Goal: Information Seeking & Learning: Check status

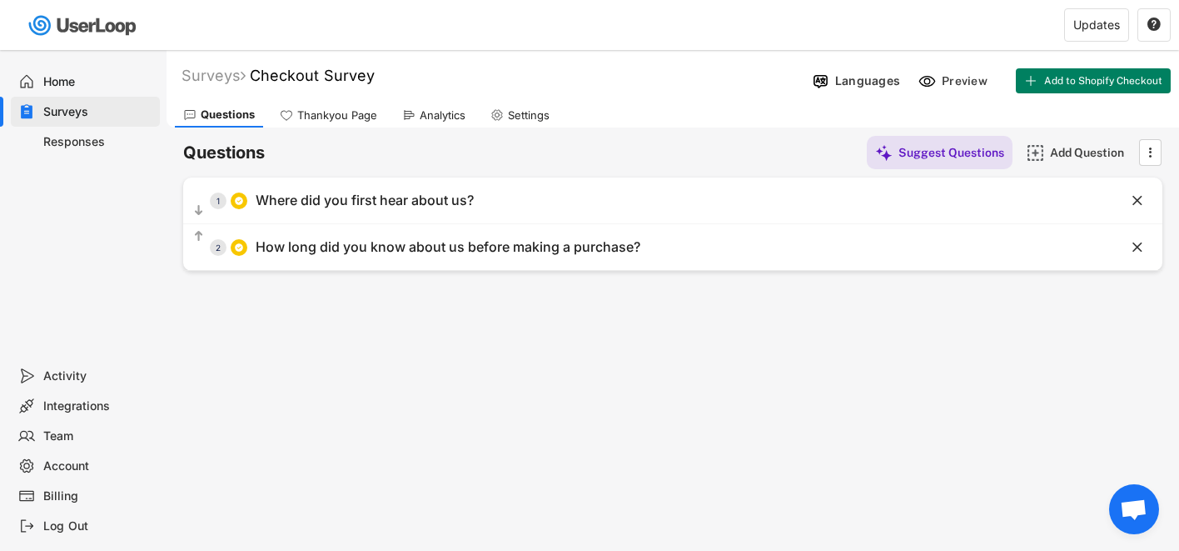
click at [74, 140] on div "Responses" at bounding box center [98, 142] width 110 height 16
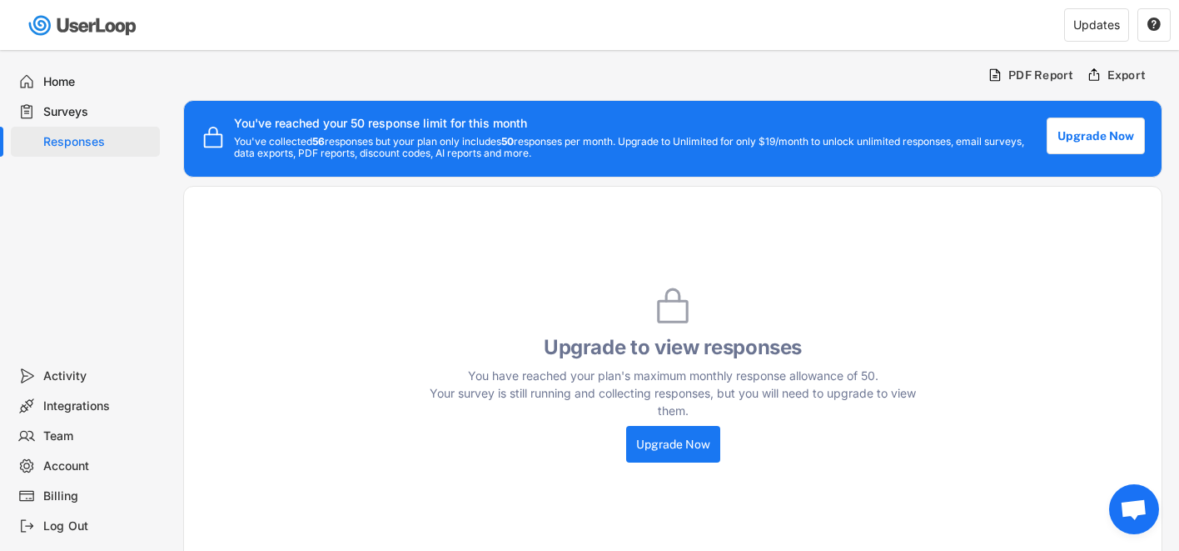
click at [62, 102] on div "Surveys" at bounding box center [85, 112] width 149 height 30
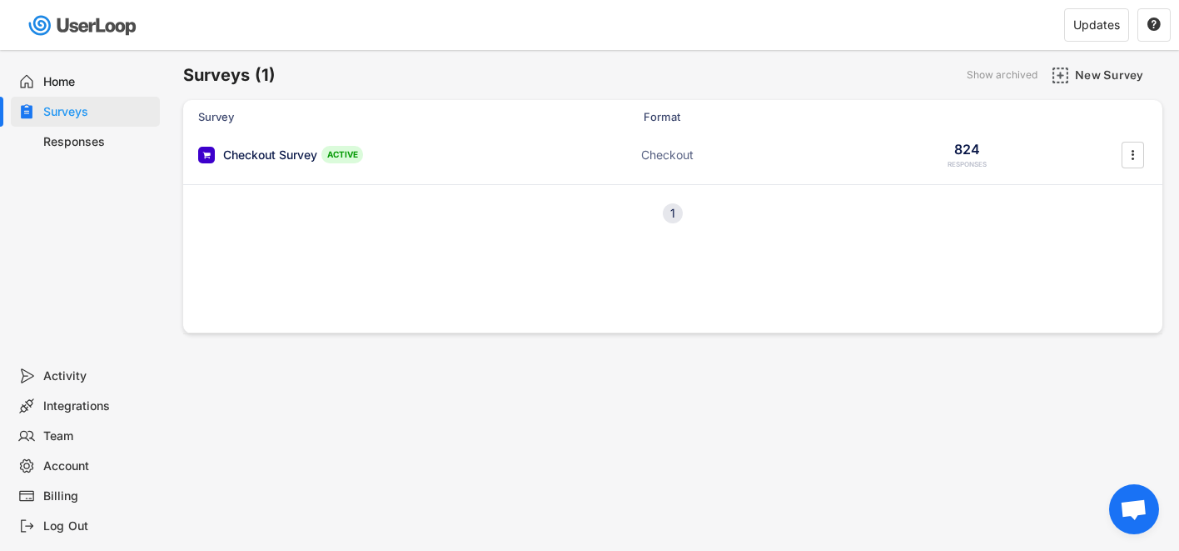
click at [66, 82] on div "Home" at bounding box center [98, 82] width 110 height 16
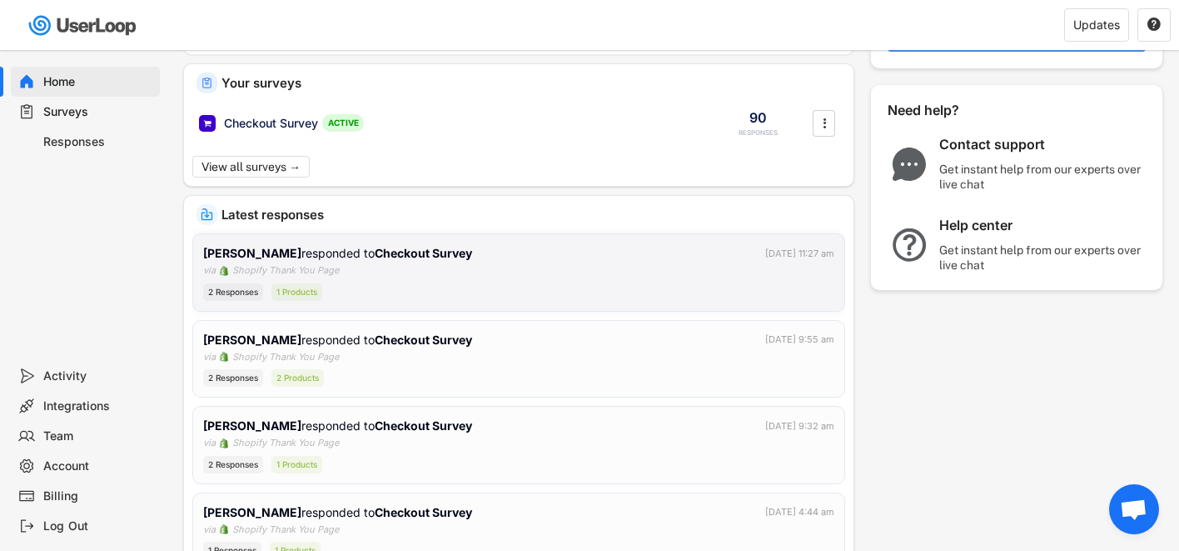
scroll to position [154, 0]
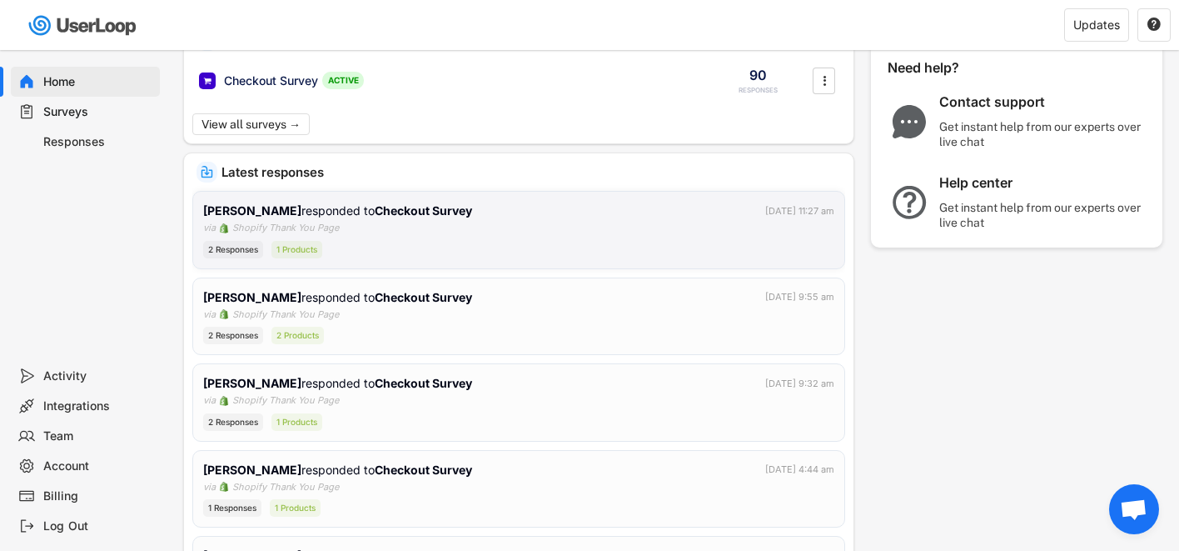
click at [516, 227] on div "[PERSON_NAME] responded to Checkout Survey [DATE] 11:27 am via Shopify Thank Yo…" at bounding box center [518, 230] width 631 height 57
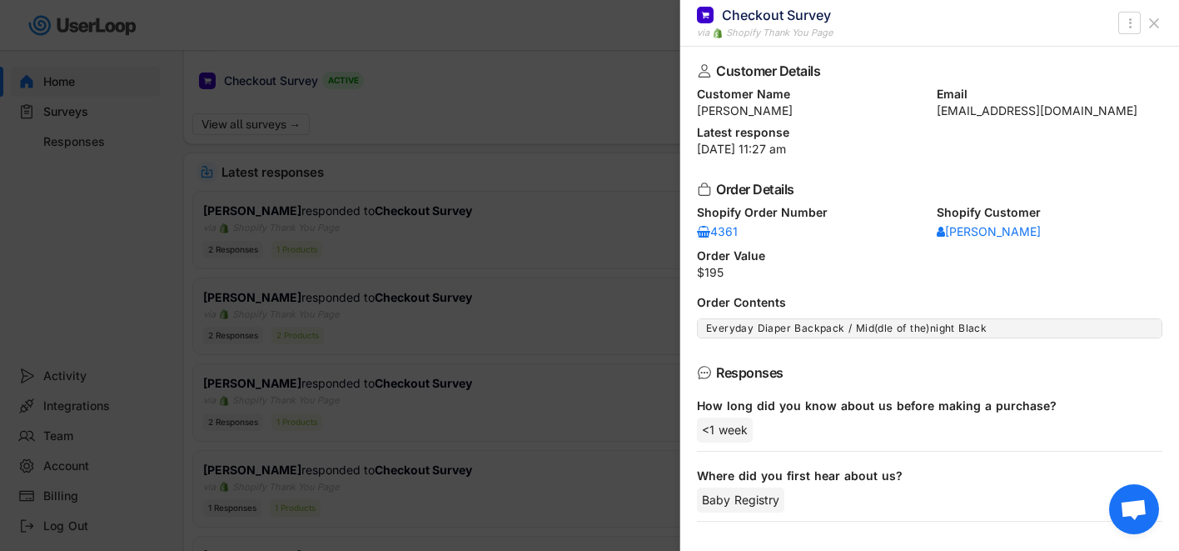
click at [527, 304] on div at bounding box center [589, 275] width 1179 height 551
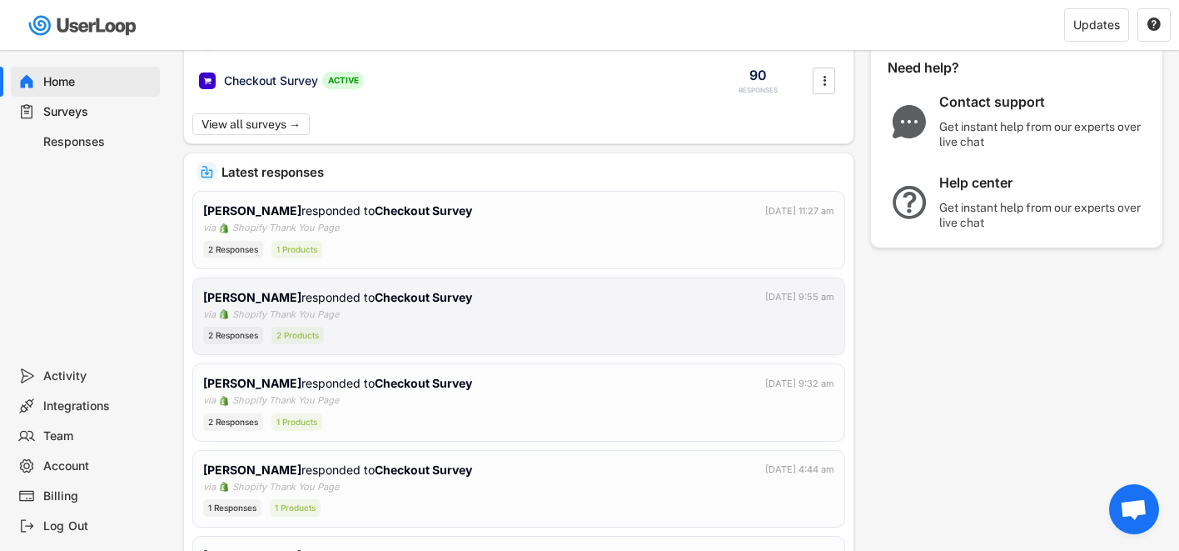
click at [530, 309] on div "[PERSON_NAME] responded to Checkout Survey [DATE] 9:55 am via Shopify Thank You…" at bounding box center [518, 316] width 631 height 57
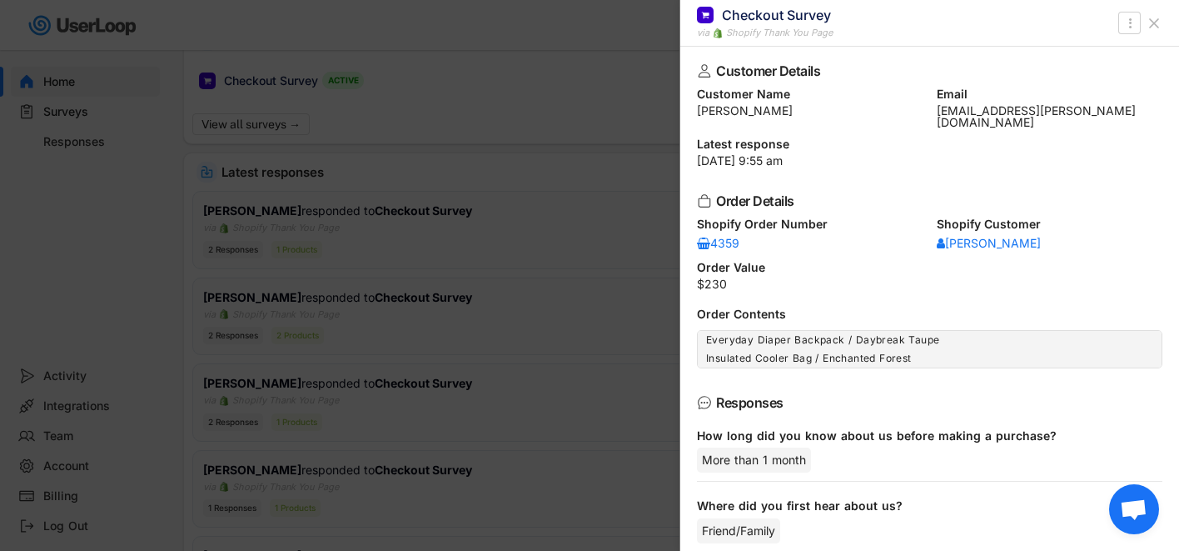
click at [1156, 25] on use at bounding box center [1154, 23] width 8 height 8
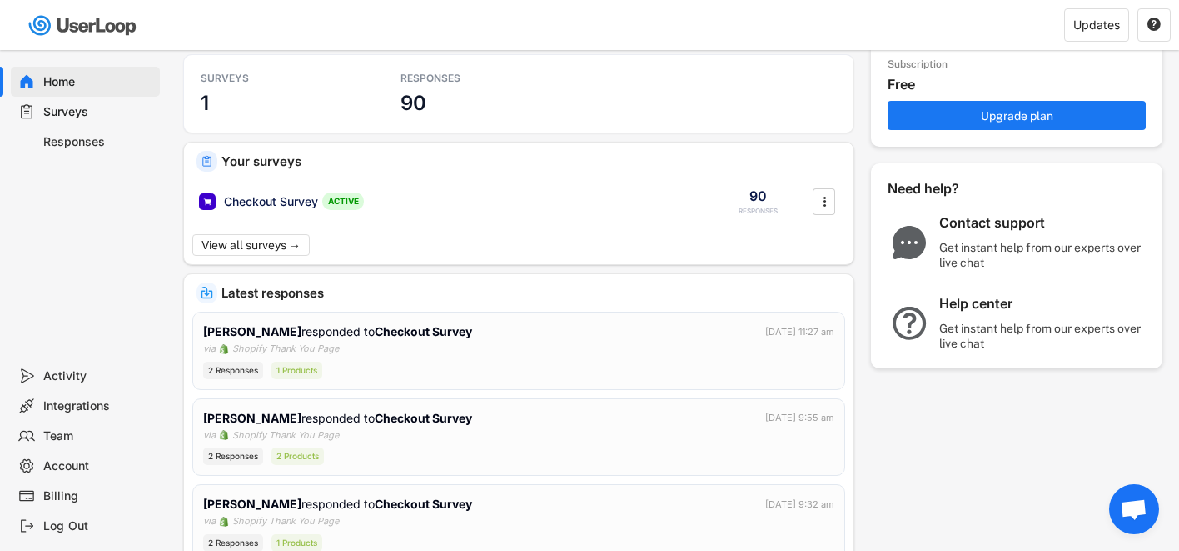
click at [64, 77] on div "Home" at bounding box center [98, 82] width 110 height 16
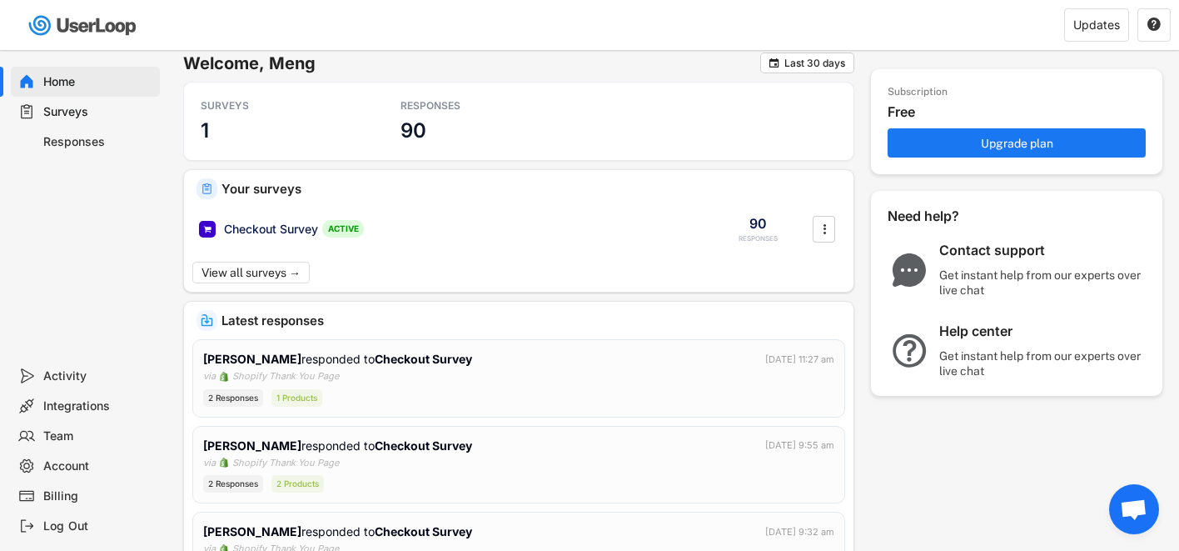
scroll to position [0, 0]
